Goal: Information Seeking & Learning: Find specific fact

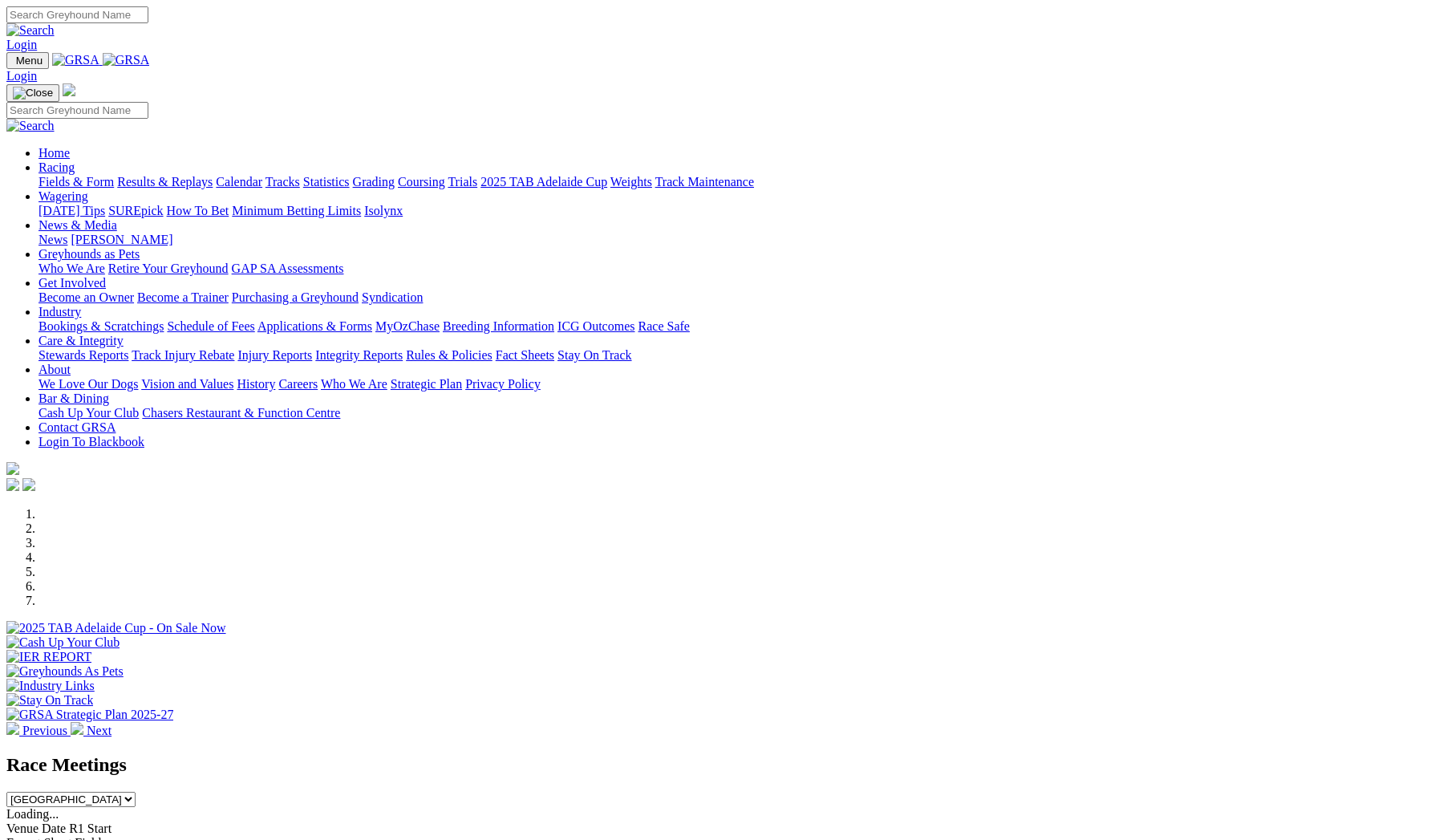
click at [74, 161] on link "Racing" at bounding box center [57, 168] width 36 height 14
click at [262, 175] on link "Calendar" at bounding box center [238, 182] width 47 height 14
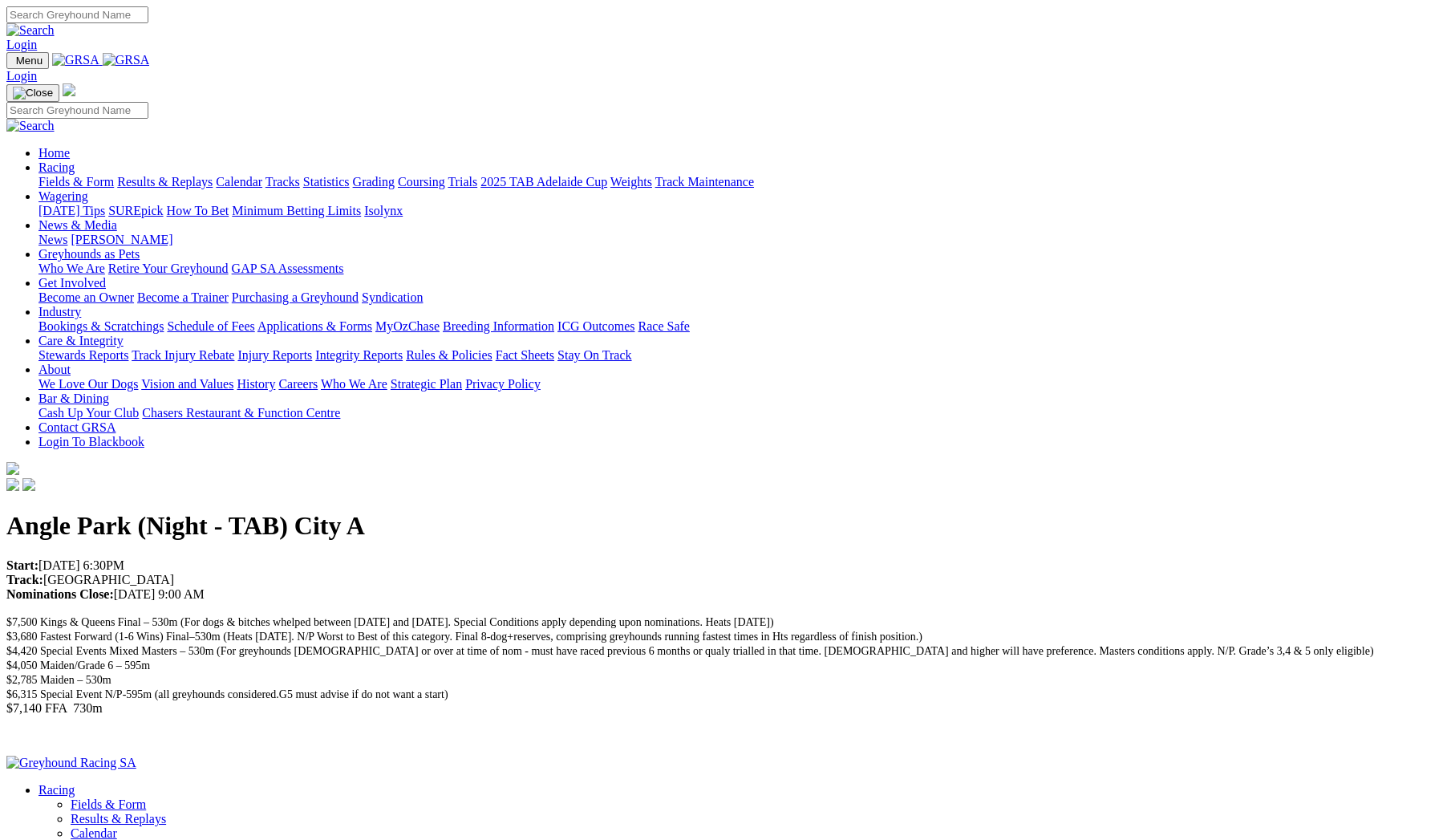
click at [262, 175] on link "Calendar" at bounding box center [238, 182] width 47 height 14
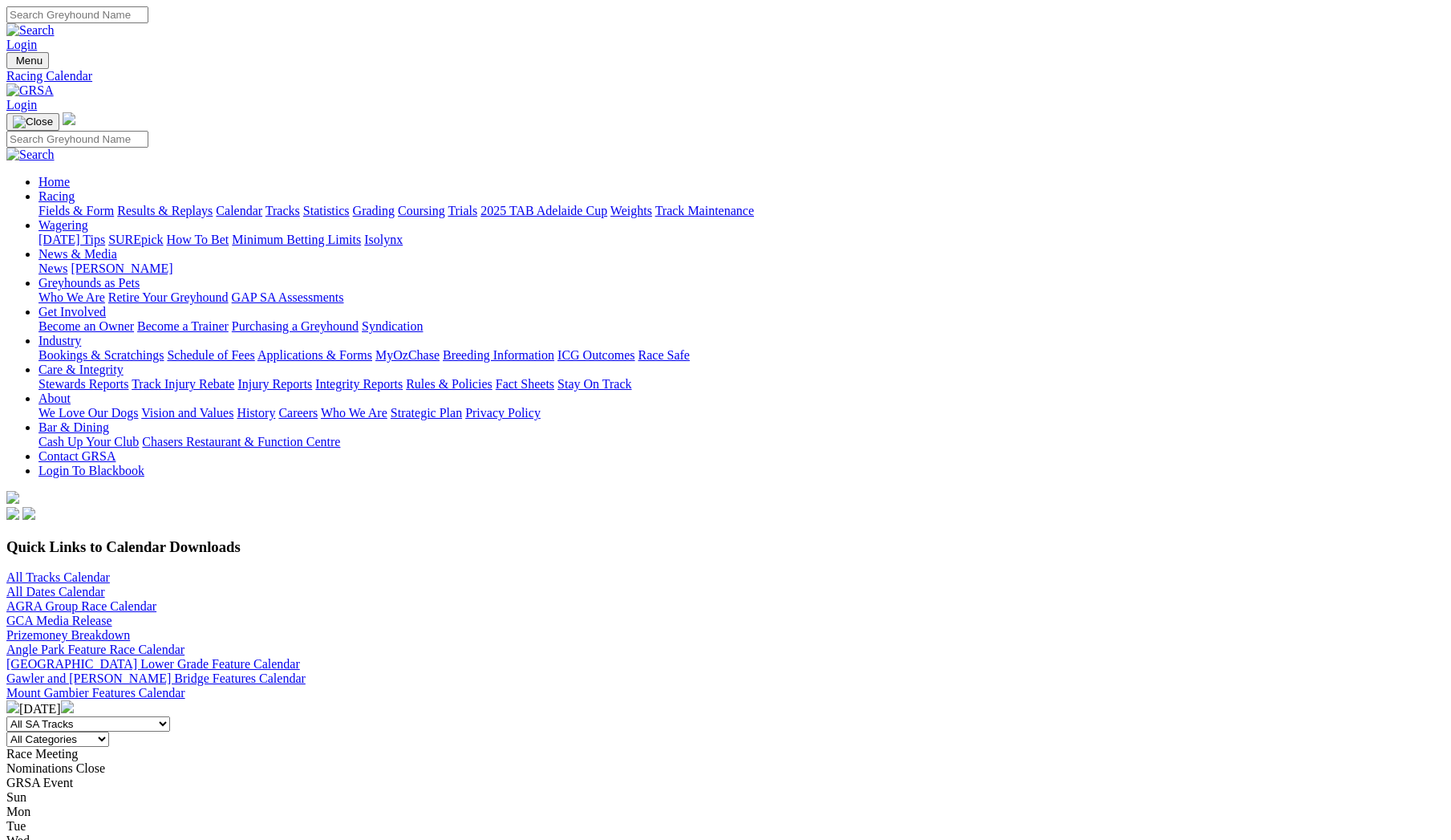
click at [213, 204] on link "Results & Replays" at bounding box center [165, 210] width 95 height 14
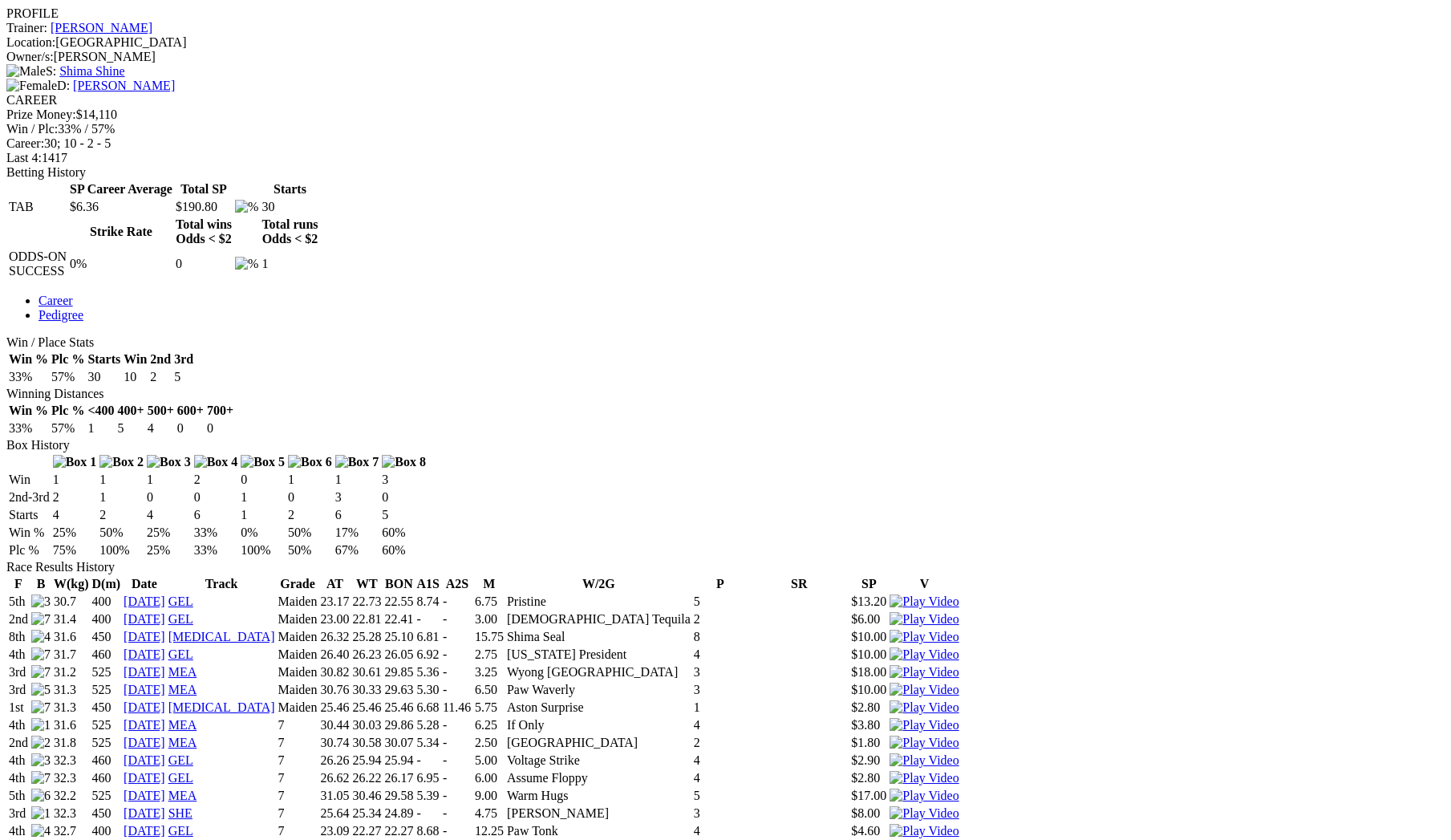
scroll to position [616, 0]
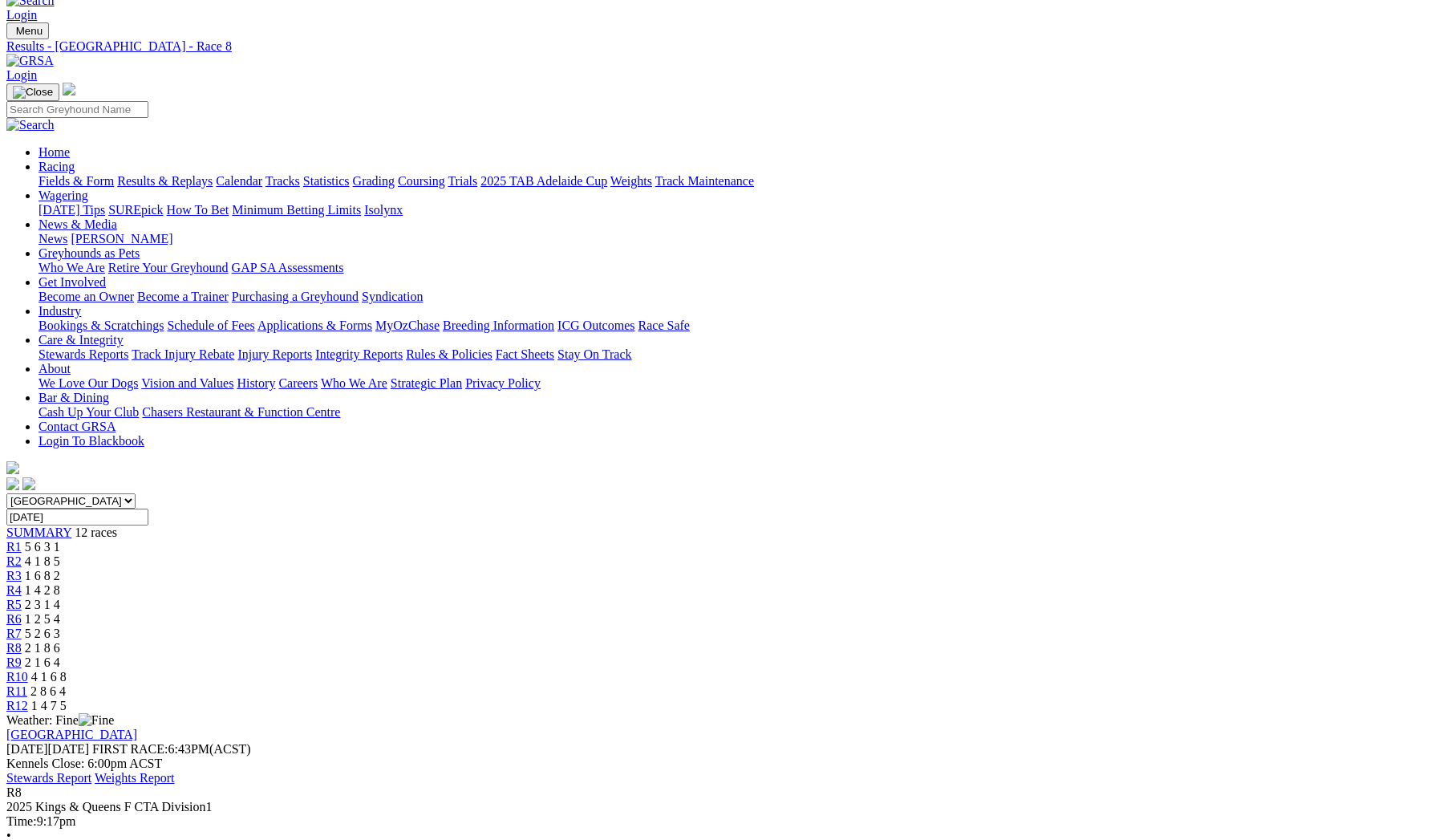
scroll to position [30, 0]
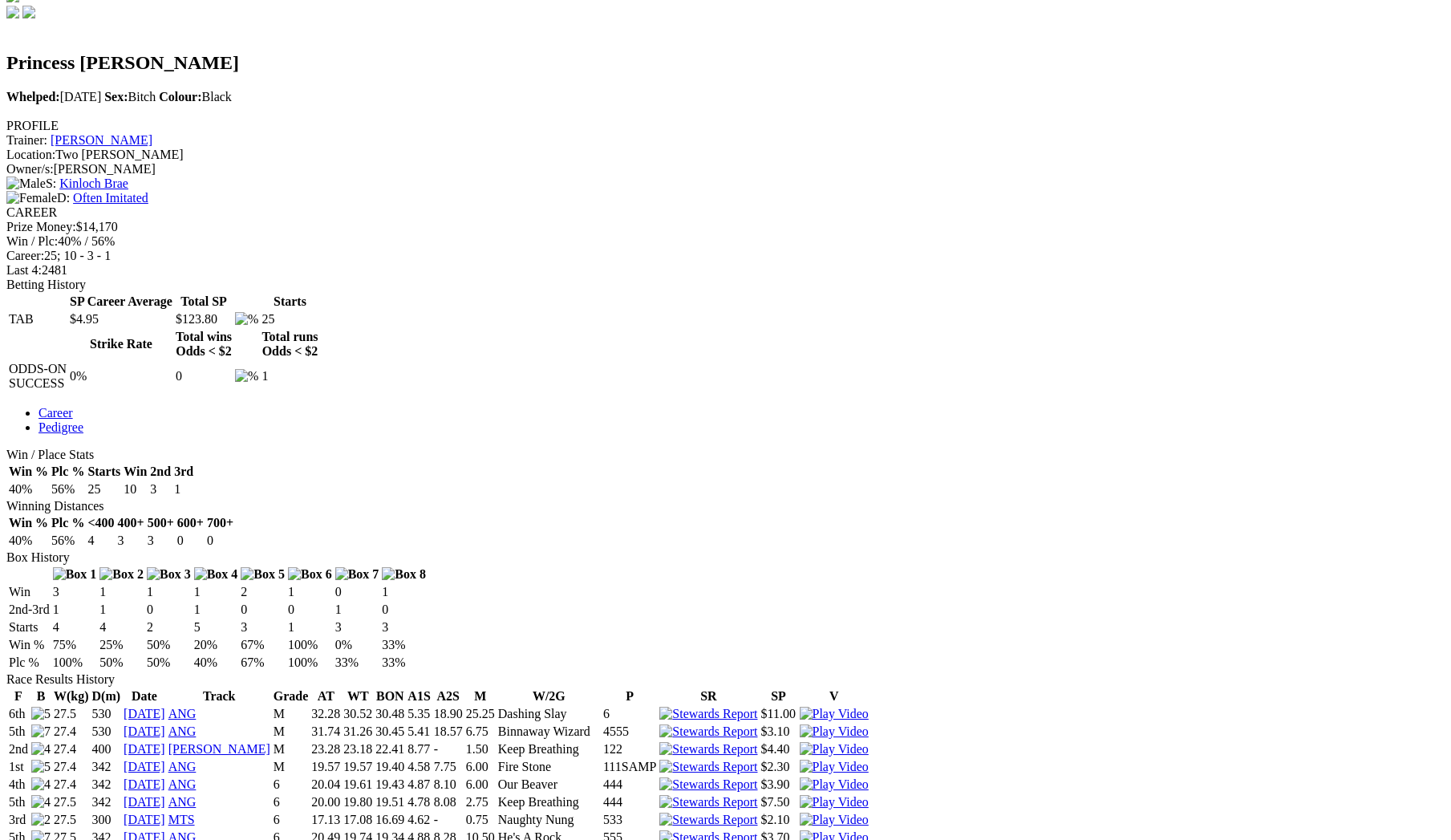
scroll to position [505, 0]
